Goal: Check status: Check status

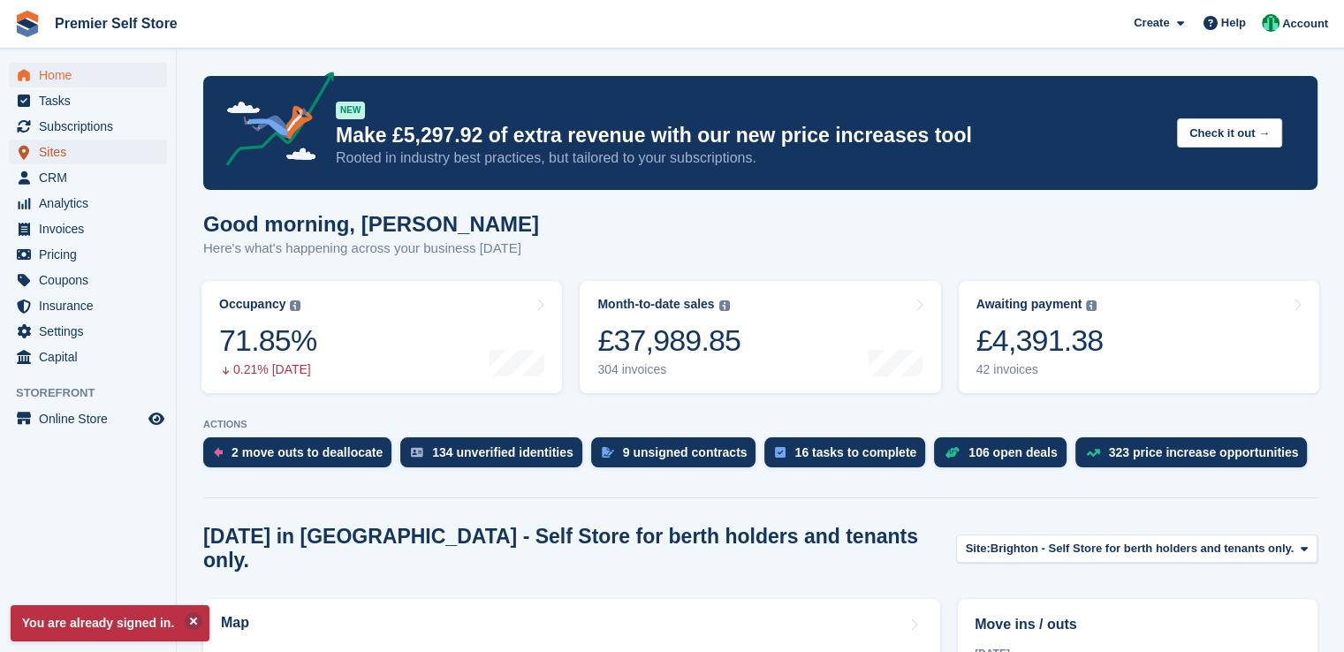
click at [65, 158] on span "Sites" at bounding box center [92, 152] width 106 height 25
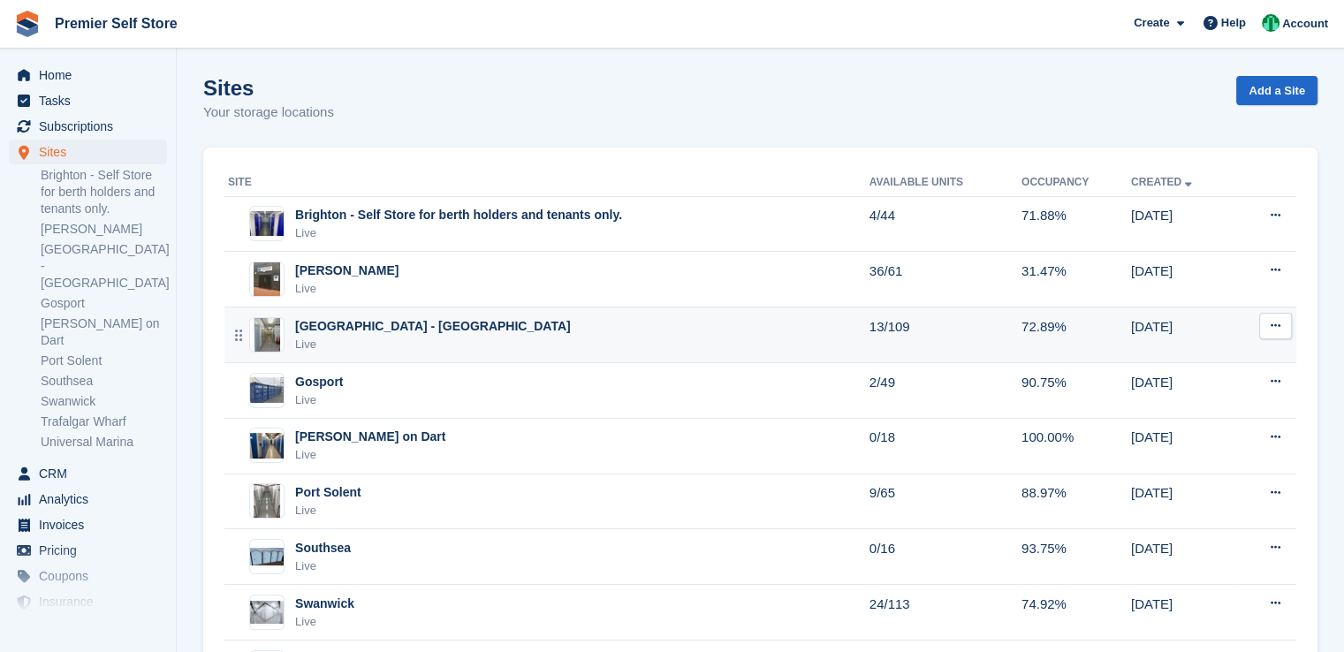
scroll to position [88, 0]
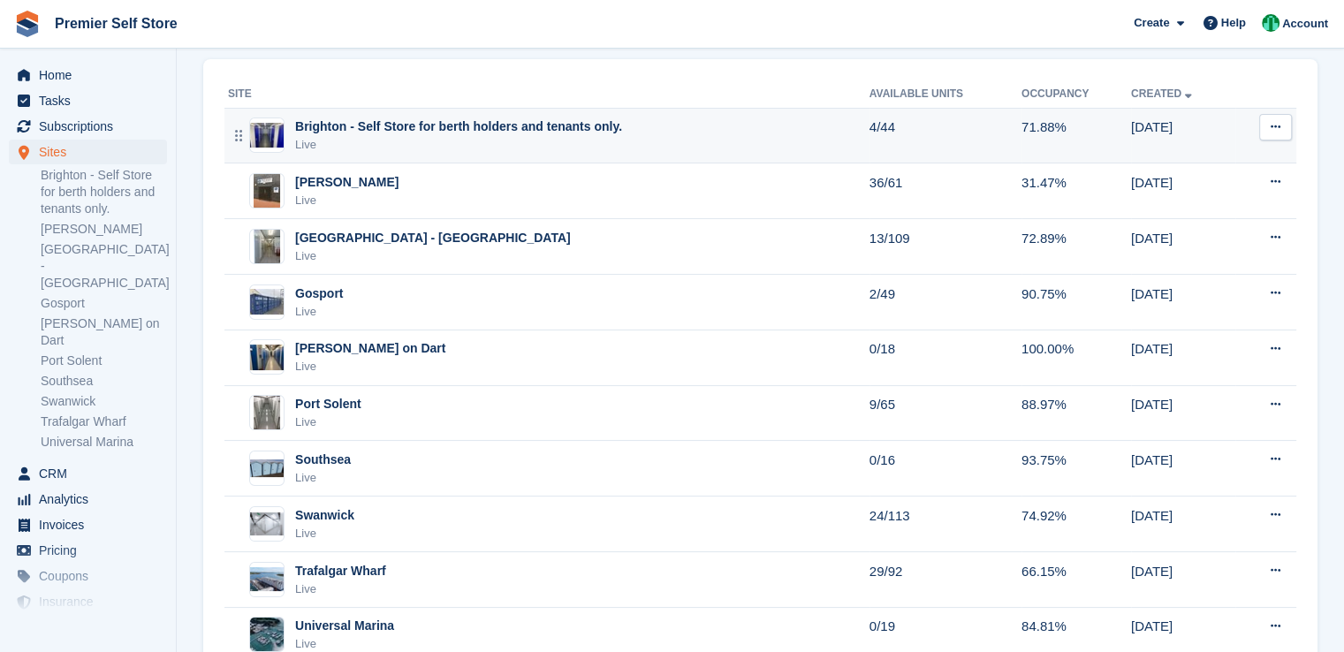
click at [670, 141] on div "Brighton - Self Store for berth holders and tenants only. Live" at bounding box center [549, 136] width 642 height 36
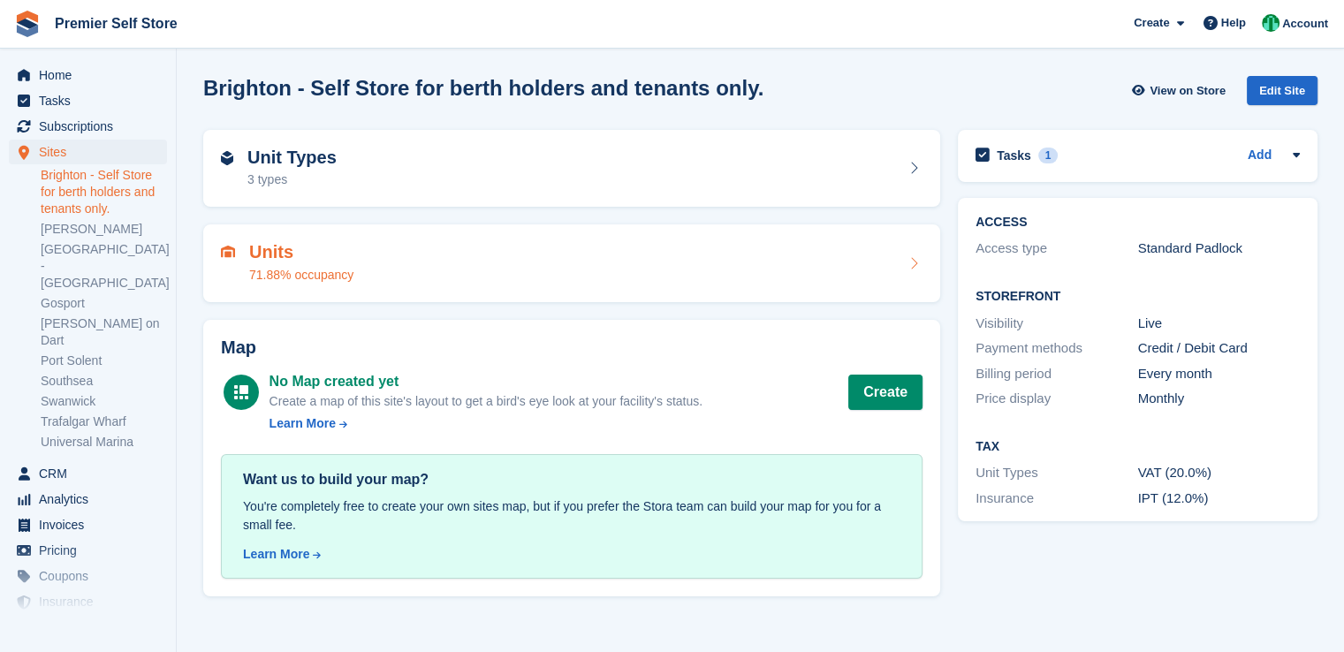
click at [414, 266] on div "Units 71.88% occupancy" at bounding box center [572, 263] width 702 height 42
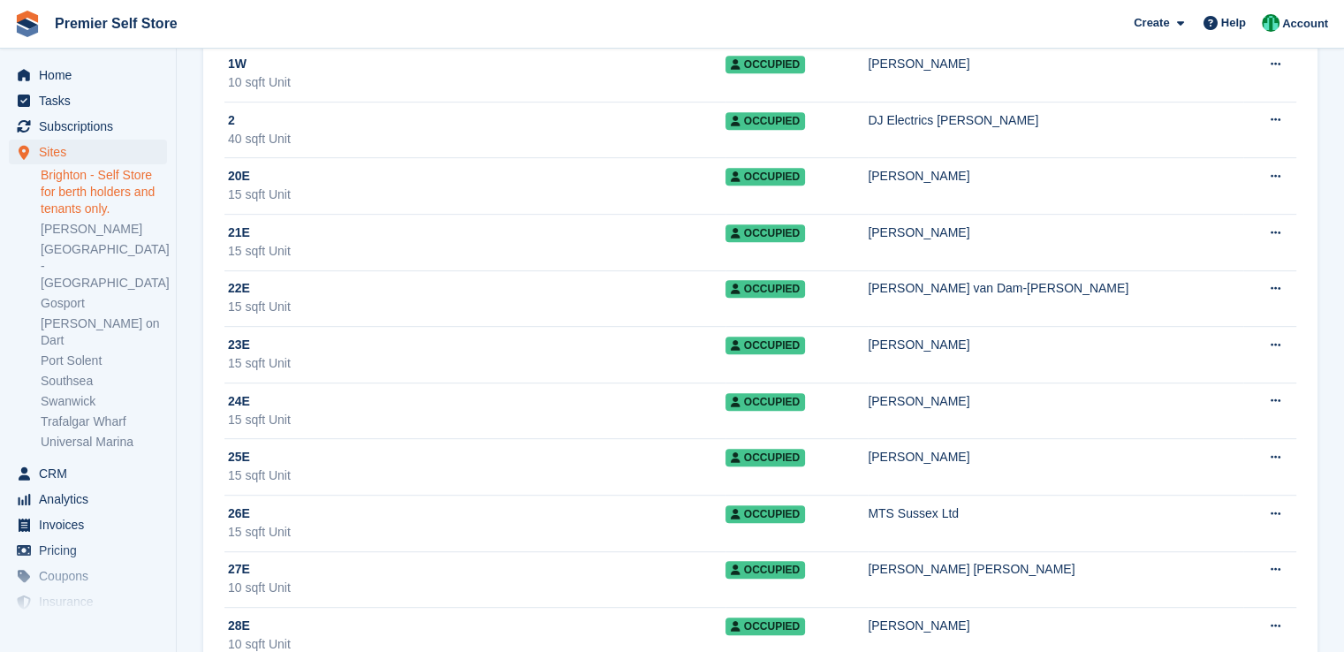
scroll to position [353, 0]
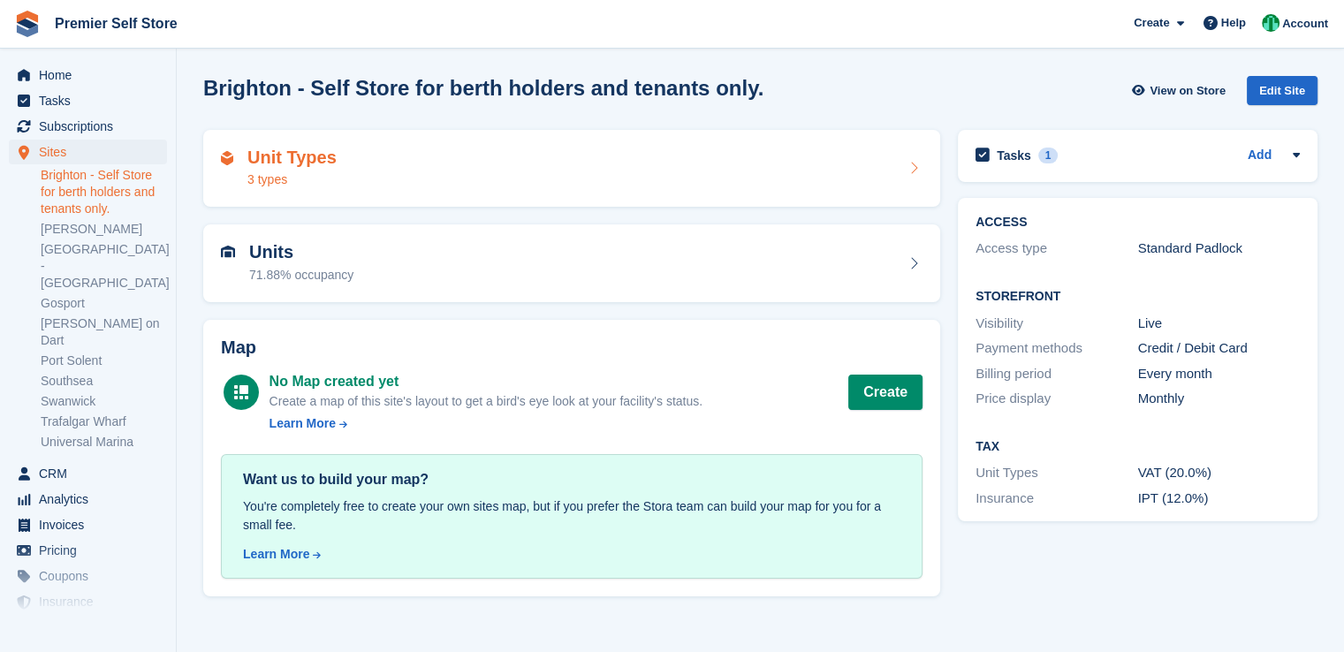
click at [470, 182] on div "Unit Types 3 types" at bounding box center [572, 169] width 702 height 42
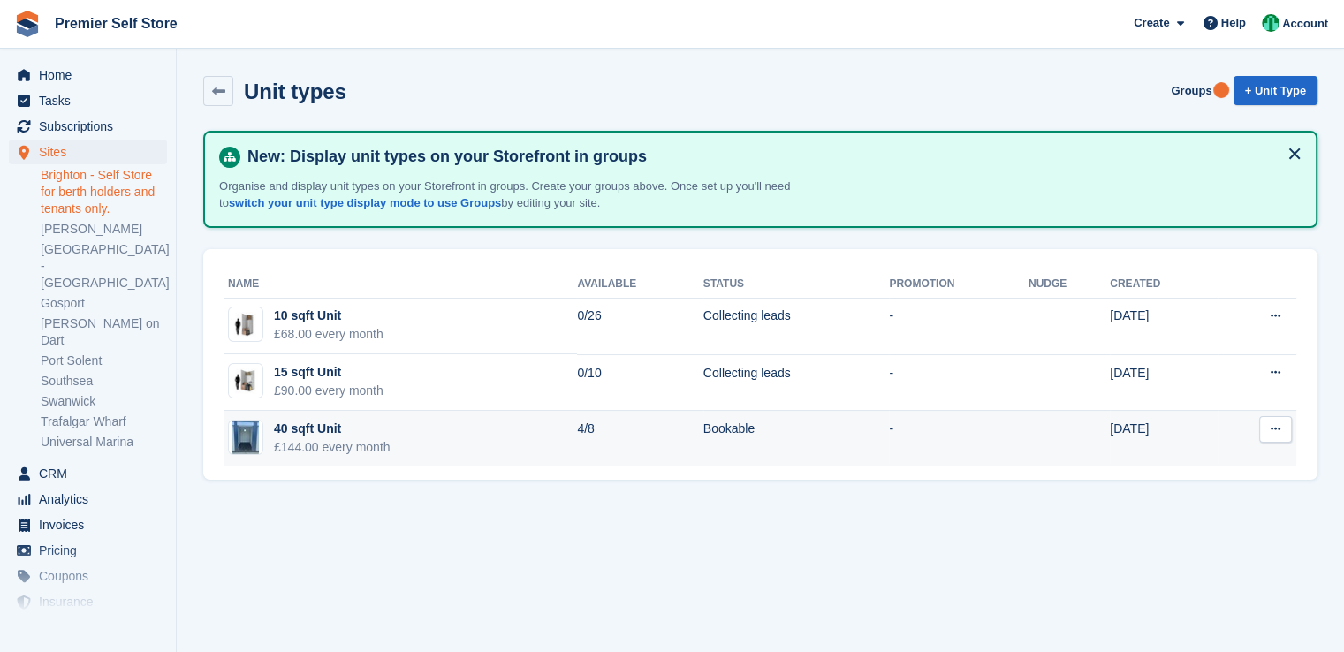
click at [420, 434] on td "40 sqft Unit £144.00 every month" at bounding box center [400, 439] width 353 height 56
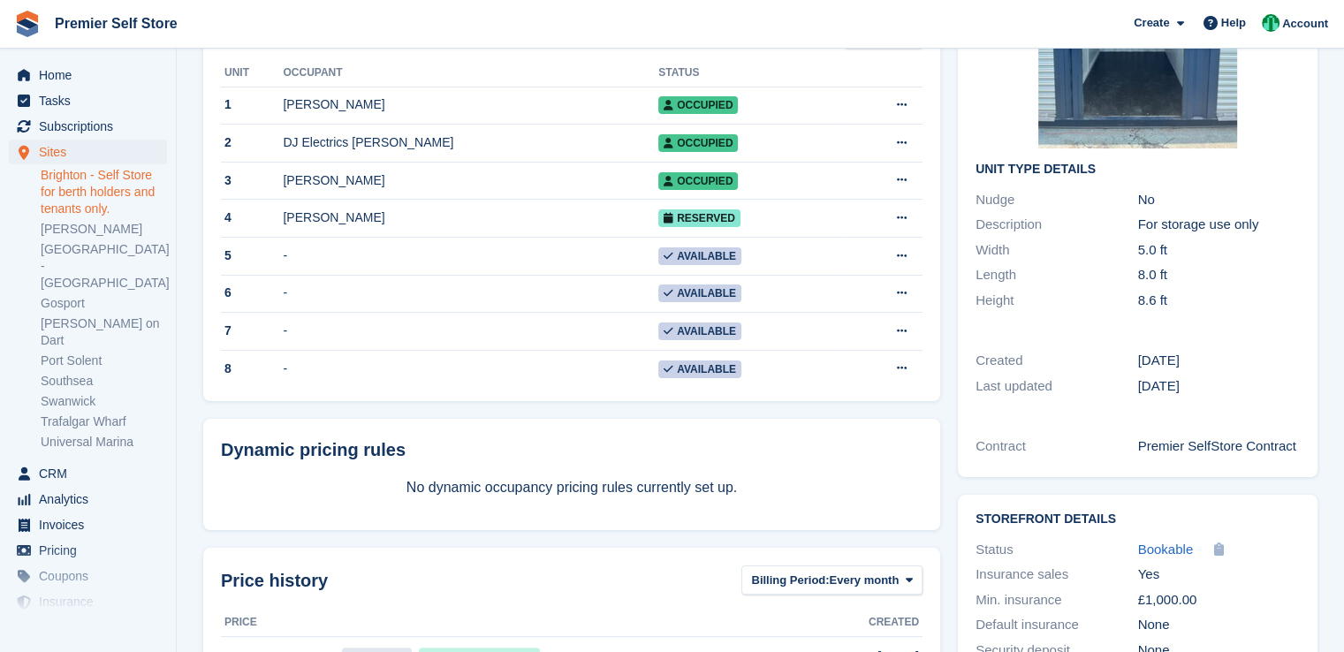
scroll to position [177, 0]
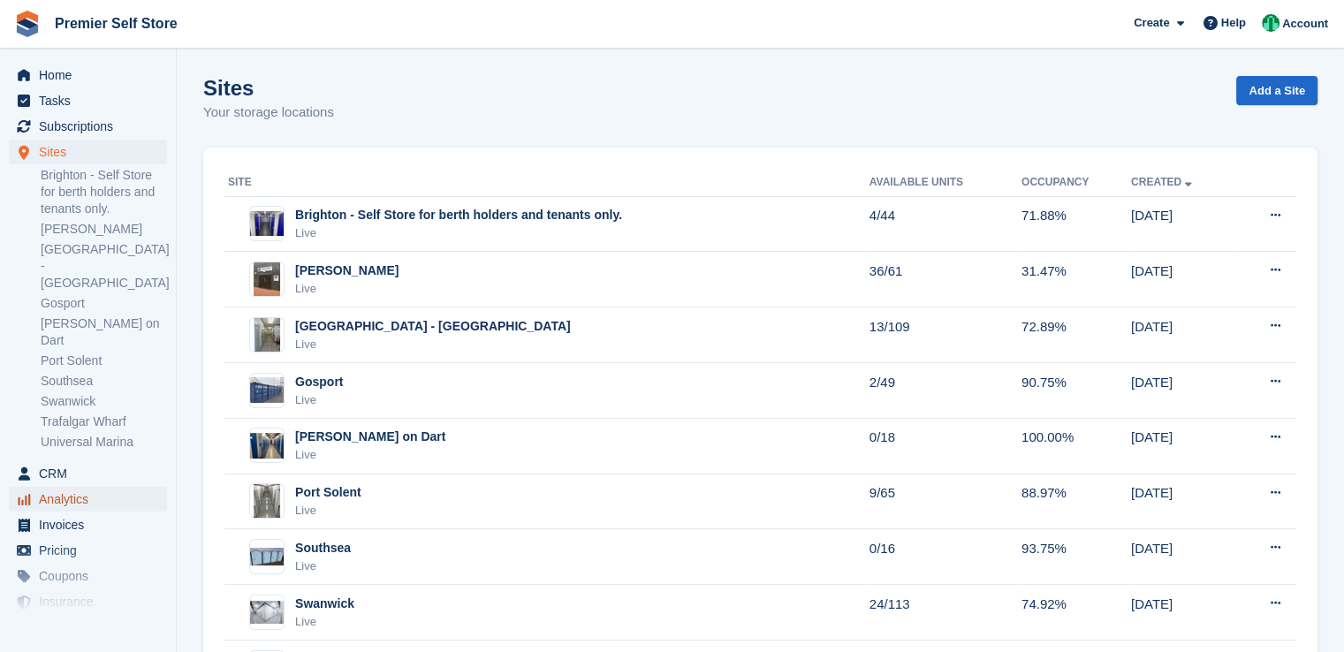
click at [87, 487] on span "Analytics" at bounding box center [92, 499] width 106 height 25
click at [61, 487] on span "Analytics" at bounding box center [92, 499] width 106 height 25
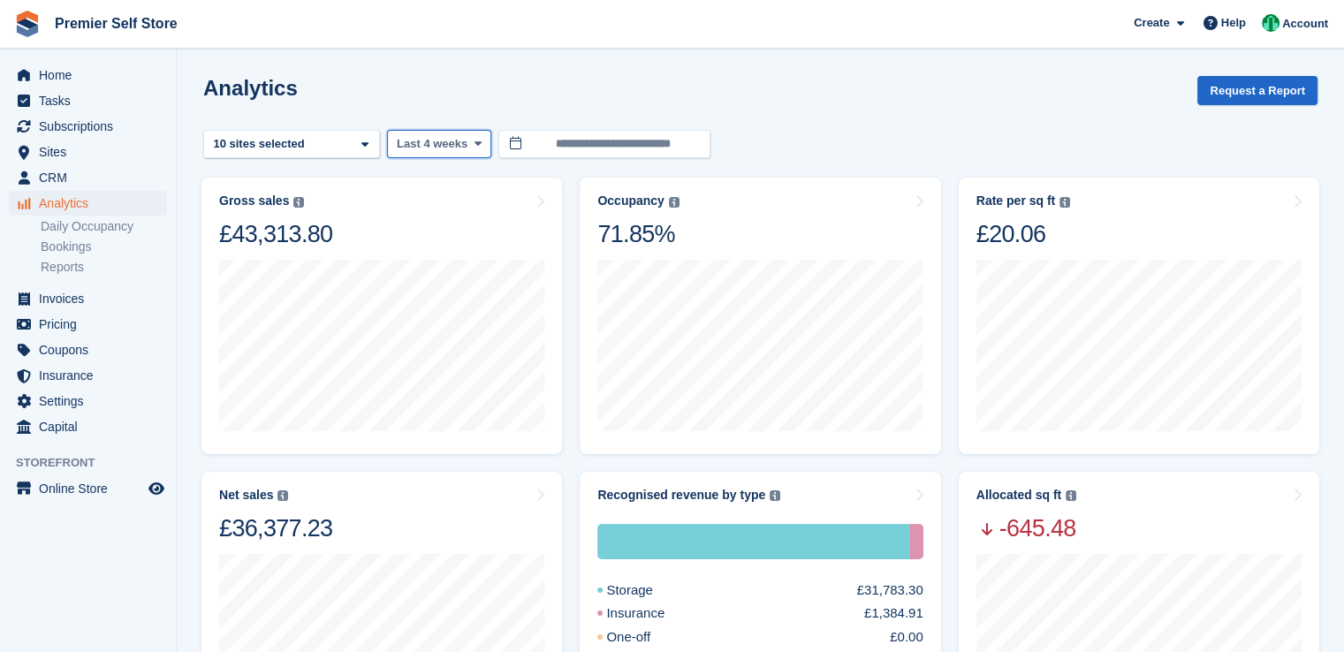
click at [474, 141] on icon at bounding box center [477, 143] width 7 height 11
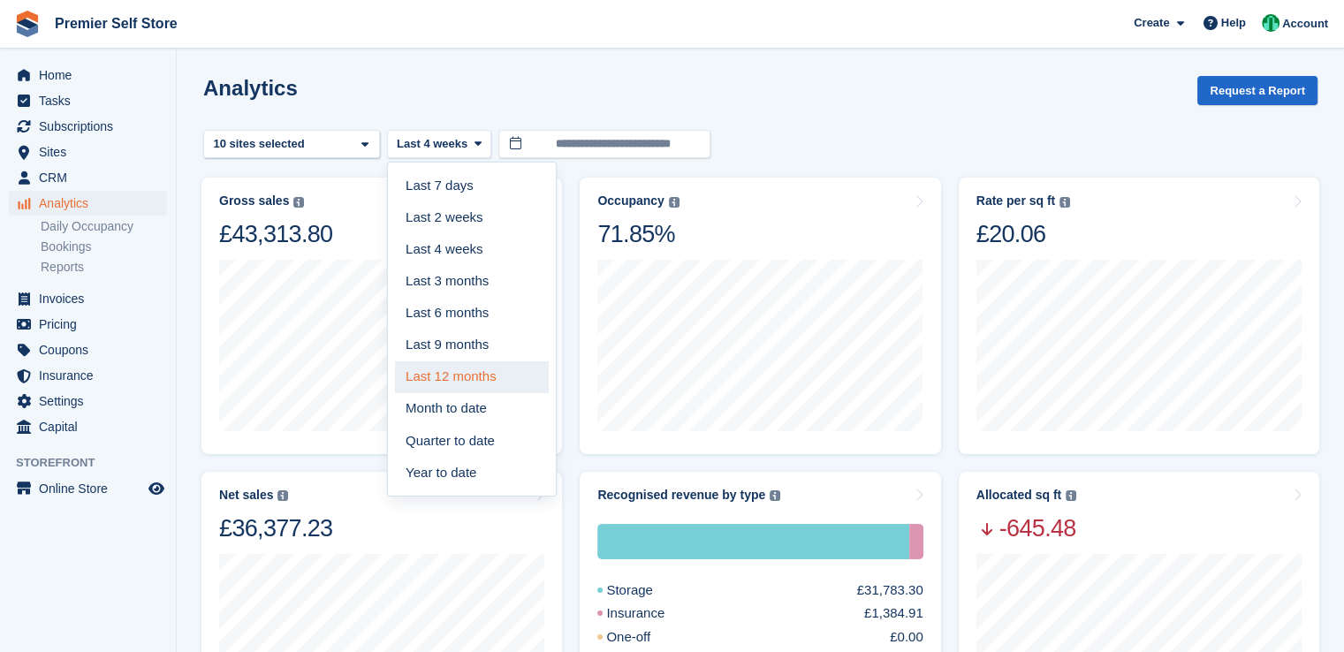
click at [471, 378] on link "Last 12 months" at bounding box center [472, 377] width 154 height 32
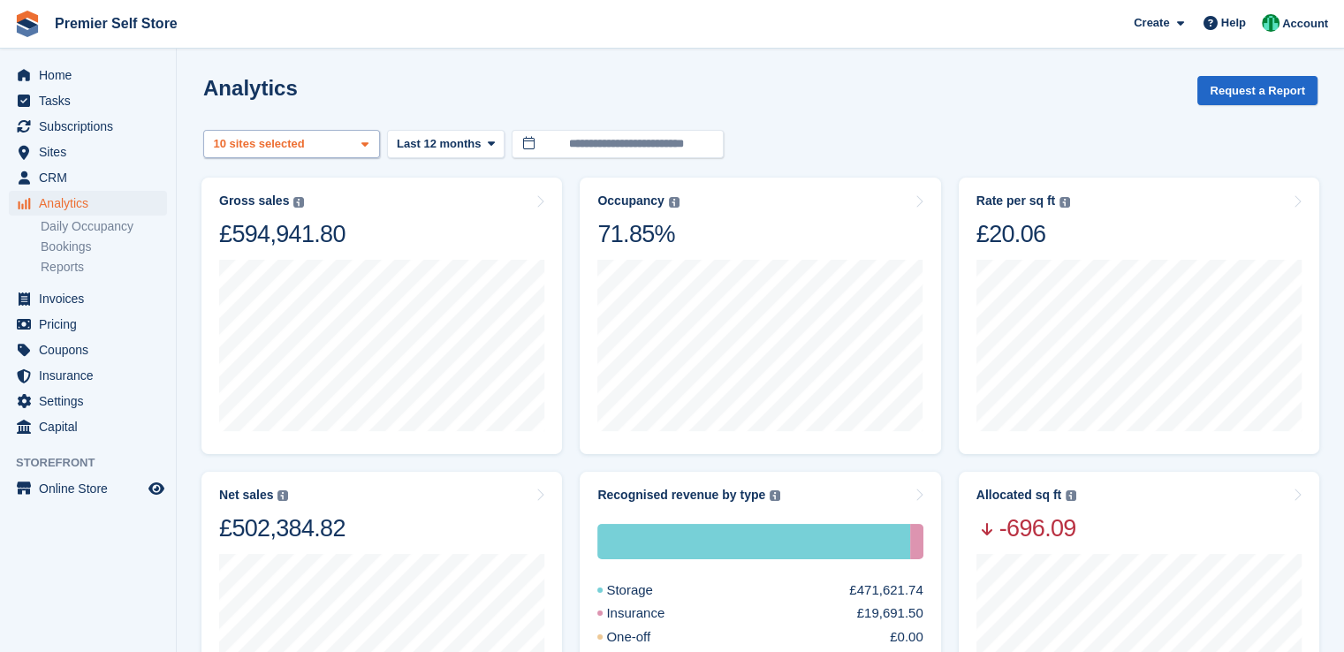
click at [368, 146] on icon at bounding box center [364, 144] width 7 height 11
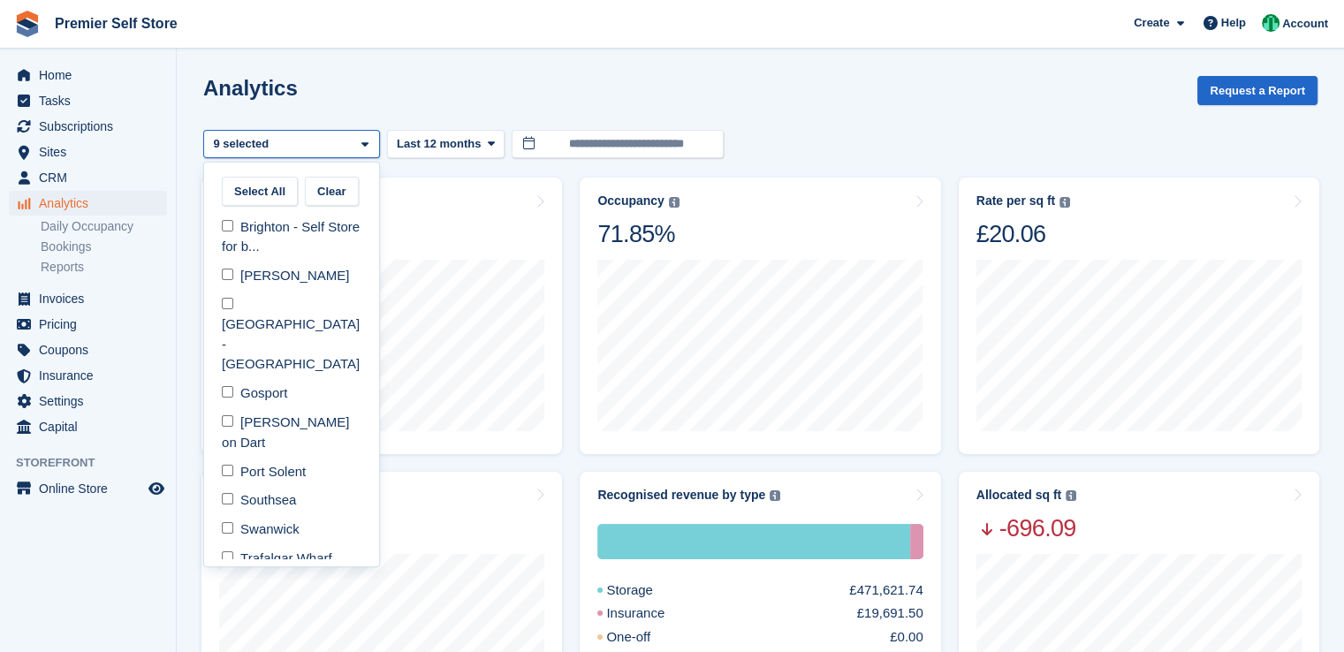
select select "***"
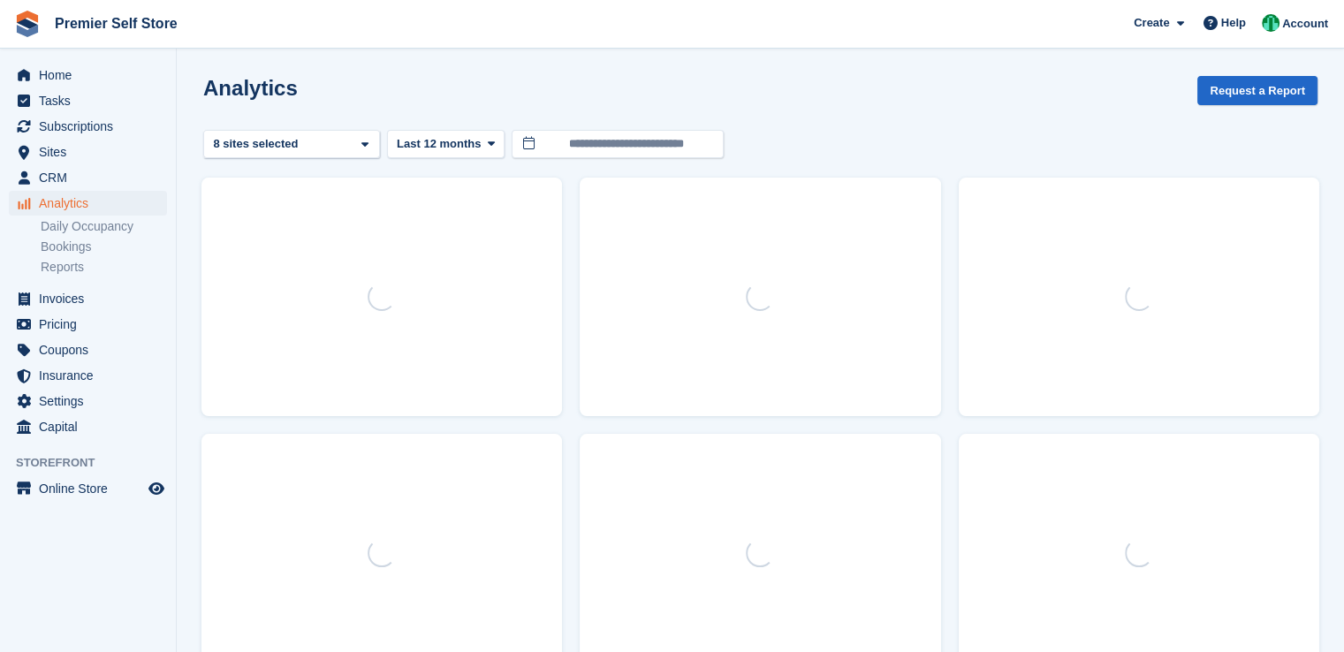
click at [765, 107] on div "Analytics Request a Report" at bounding box center [760, 101] width 1114 height 50
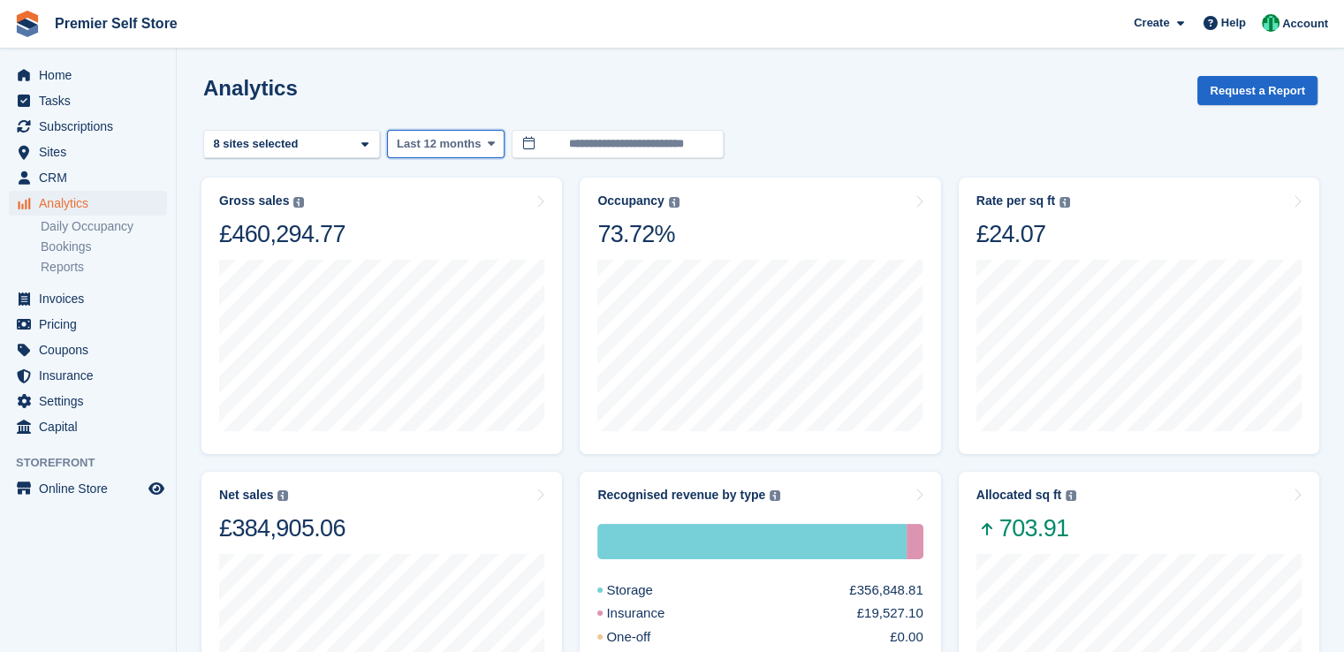
click at [484, 140] on span at bounding box center [491, 144] width 14 height 14
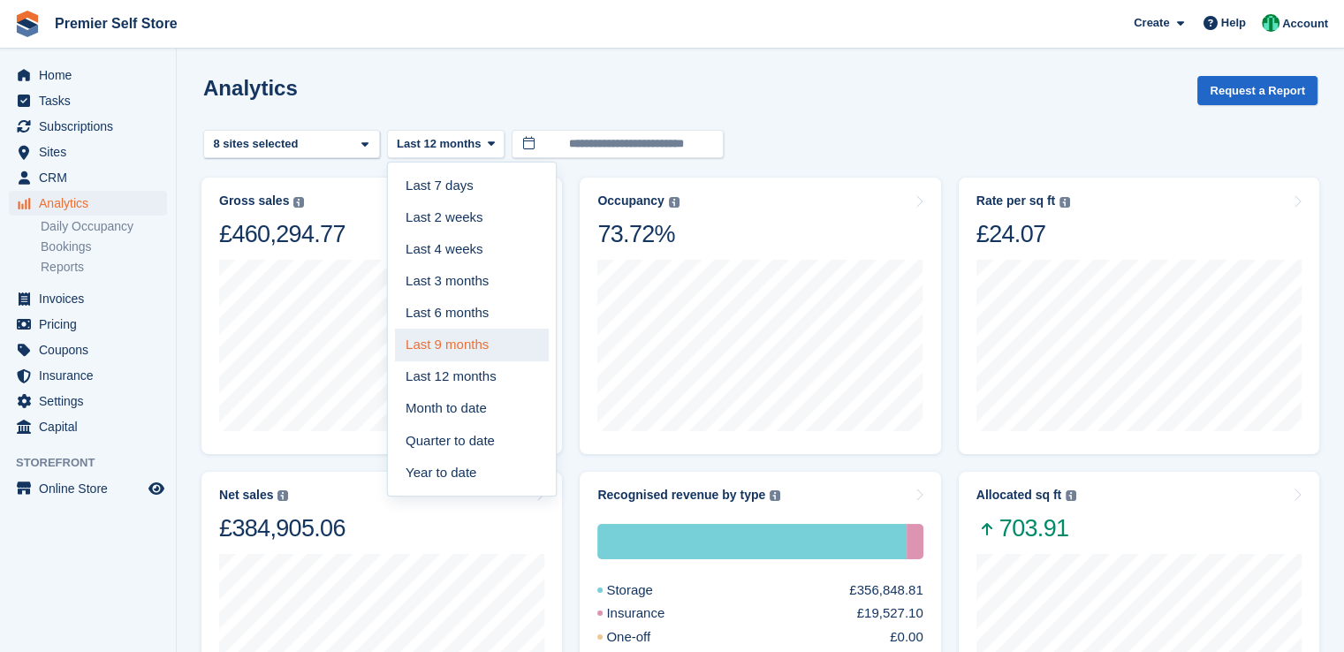
click at [482, 349] on link "Last 9 months" at bounding box center [472, 345] width 154 height 32
